Goal: Register for event/course

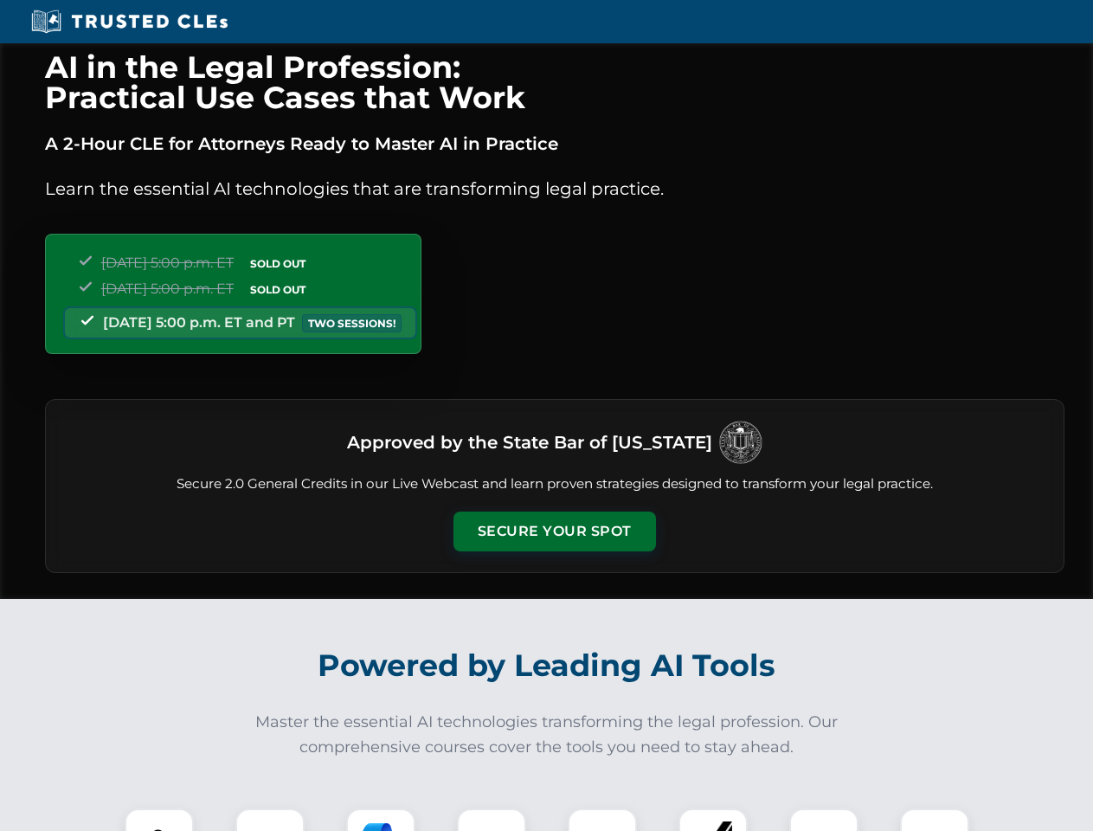
click at [554, 532] on button "Secure Your Spot" at bounding box center [555, 532] width 203 height 40
click at [159, 820] on img at bounding box center [159, 843] width 50 height 50
click at [270, 820] on div at bounding box center [269, 843] width 69 height 69
click at [381, 820] on div at bounding box center [380, 843] width 69 height 69
click at [492, 820] on img at bounding box center [491, 843] width 48 height 48
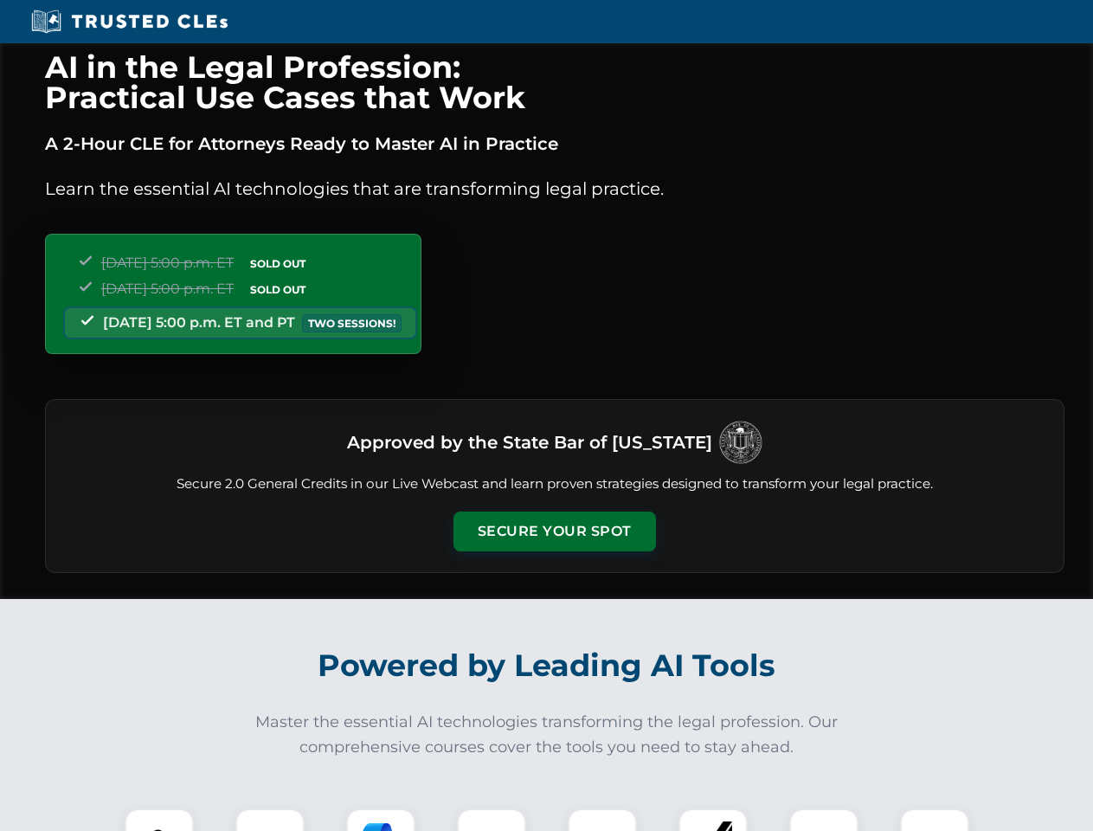
click at [603, 820] on div at bounding box center [602, 843] width 69 height 69
click at [713, 820] on div at bounding box center [713, 843] width 69 height 69
click at [824, 820] on img at bounding box center [824, 843] width 48 height 48
